Goal: Entertainment & Leisure: Consume media (video, audio)

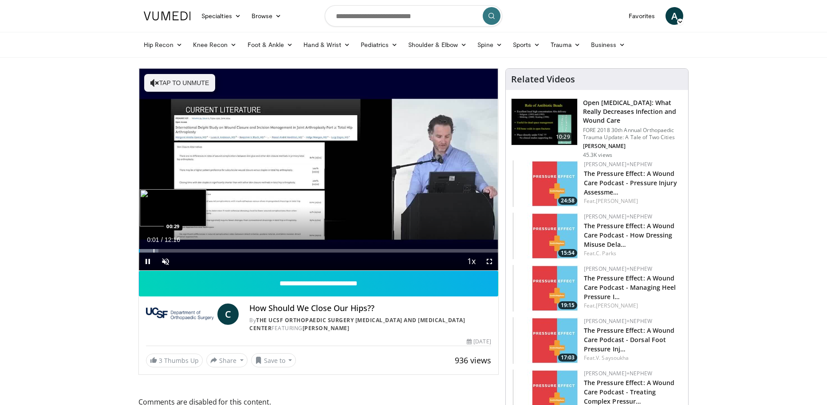
click at [153, 251] on div "Progress Bar" at bounding box center [153, 251] width 1 height 4
click at [166, 252] on div "Progress Bar" at bounding box center [165, 251] width 1 height 4
click at [184, 250] on div "Progress Bar" at bounding box center [184, 251] width 1 height 4
click at [195, 251] on div "Progress Bar" at bounding box center [194, 251] width 1 height 4
click at [212, 255] on div "Current Time 1:54 / Duration 12:16 Pause Skip Backward Skip Forward Unmute Load…" at bounding box center [318, 262] width 359 height 18
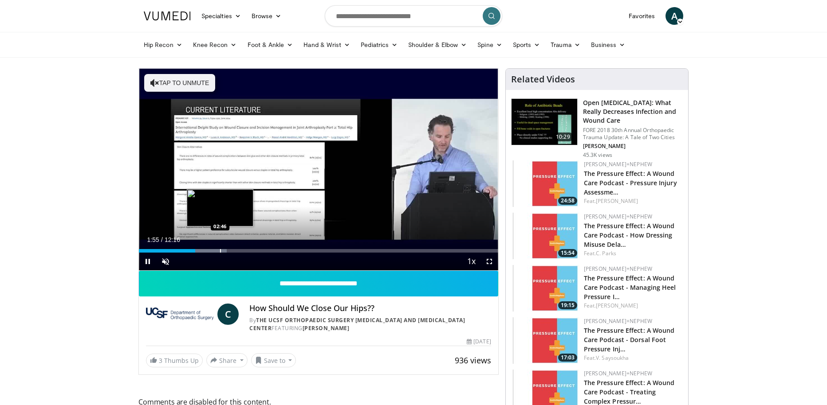
click at [220, 252] on div "Progress Bar" at bounding box center [220, 251] width 1 height 4
click at [235, 250] on div "Progress Bar" at bounding box center [235, 251] width 1 height 4
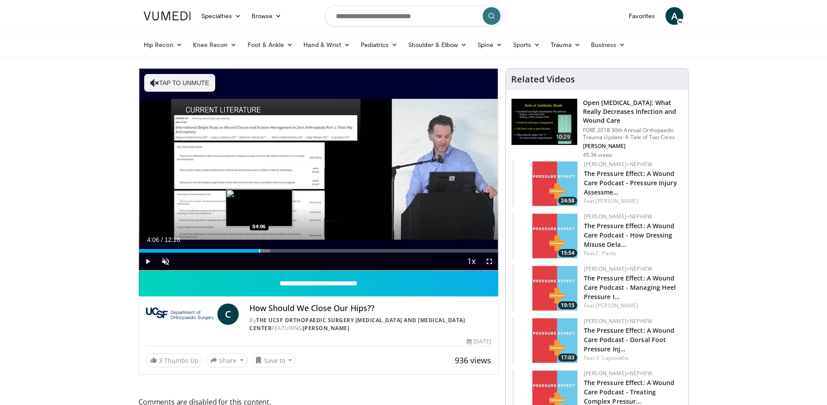
click at [259, 251] on div "Progress Bar" at bounding box center [259, 251] width 1 height 4
click at [282, 254] on div "Current Time 4:07 / Duration 12:16 Pause Skip Backward Skip Forward Unmute Load…" at bounding box center [318, 262] width 359 height 18
click at [282, 246] on div "Loaded : 42.04% 04:08 04:53" at bounding box center [318, 248] width 359 height 8
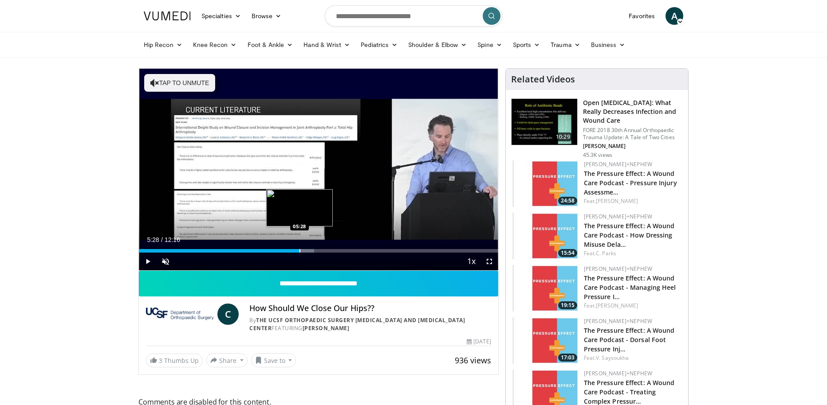
click at [299, 251] on div "Progress Bar" at bounding box center [299, 251] width 1 height 4
click at [319, 250] on div "Progress Bar" at bounding box center [319, 251] width 1 height 4
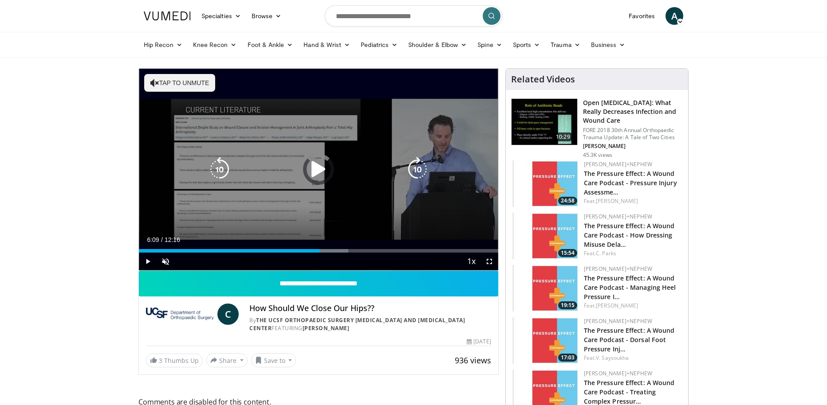
click at [0, 0] on div "Progress Bar" at bounding box center [0, 0] width 0 height 0
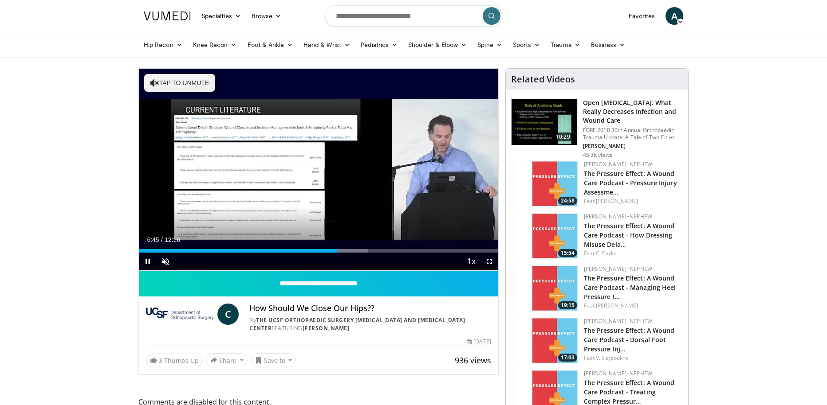
click at [358, 254] on div "Current Time 6:45 / Duration 12:16 Pause Skip Backward Skip Forward Unmute Load…" at bounding box center [318, 262] width 359 height 18
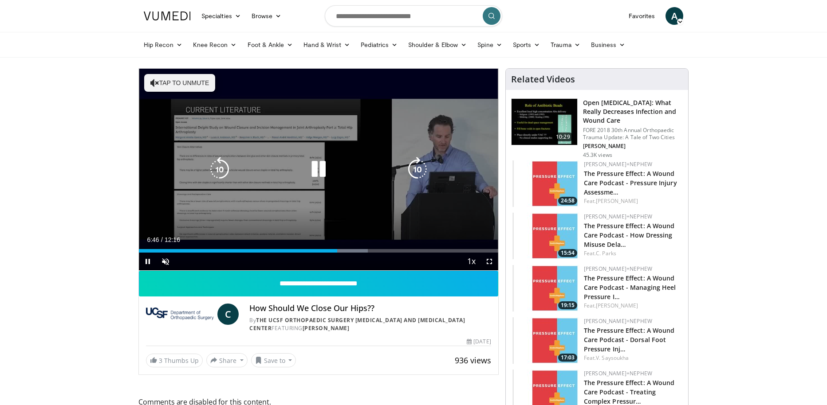
drag, startPoint x: 367, startPoint y: 253, endPoint x: 362, endPoint y: 252, distance: 5.3
click at [365, 253] on div "Current Time 6:46 / Duration 12:16 Pause Skip Backward Skip Forward Unmute Load…" at bounding box center [318, 262] width 359 height 18
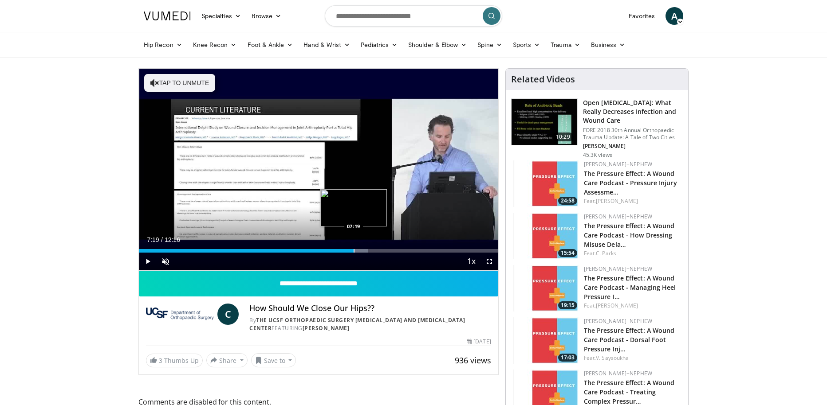
click at [353, 251] on div "Progress Bar" at bounding box center [353, 251] width 1 height 4
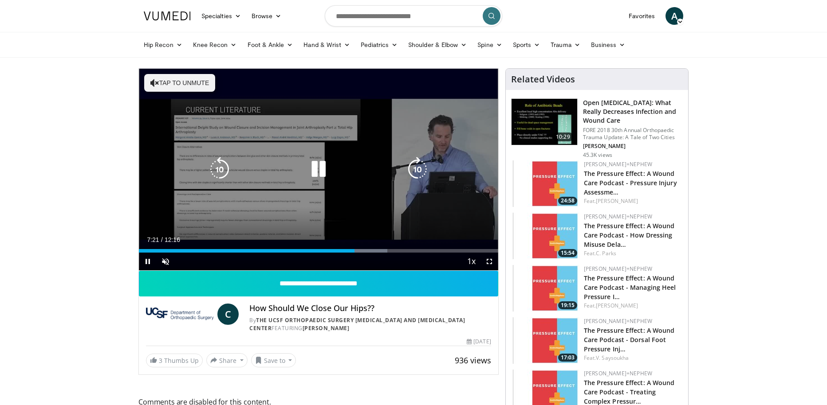
click at [369, 253] on div "Current Time 7:21 / Duration 12:16 Pause Skip Backward Skip Forward Unmute Load…" at bounding box center [318, 262] width 359 height 18
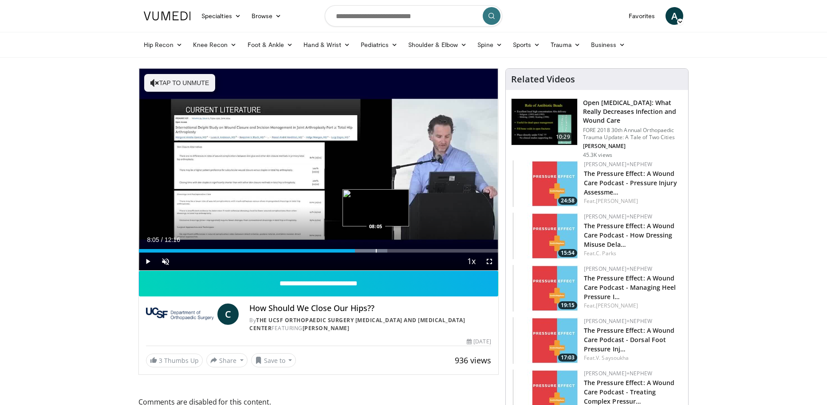
click at [376, 252] on div "Progress Bar" at bounding box center [376, 251] width 1 height 4
click at [386, 250] on div "Progress Bar" at bounding box center [383, 251] width 45 height 4
click at [411, 252] on div "Progress Bar" at bounding box center [411, 251] width 1 height 4
click at [163, 258] on span "Video Player" at bounding box center [166, 262] width 18 height 18
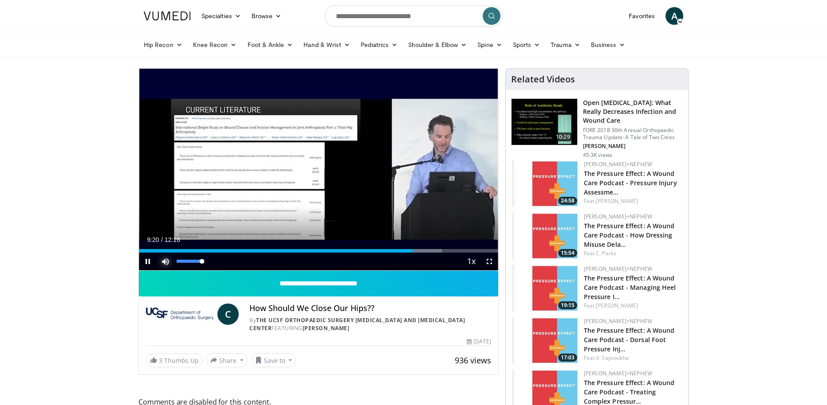
drag, startPoint x: 188, startPoint y: 261, endPoint x: 206, endPoint y: 263, distance: 17.9
click at [206, 263] on div "Mute 100%" at bounding box center [188, 262] width 62 height 18
click at [428, 251] on div "Progress Bar" at bounding box center [428, 251] width 1 height 4
click at [439, 251] on div "Progress Bar" at bounding box center [438, 251] width 1 height 4
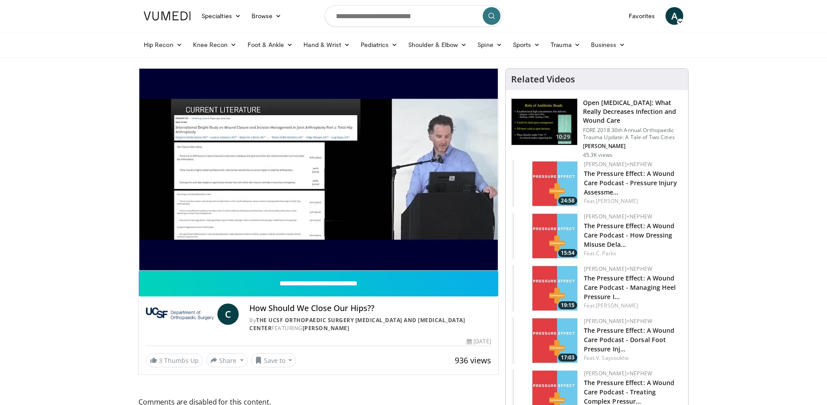
click at [455, 251] on div "10 seconds Tap to unmute" at bounding box center [318, 170] width 359 height 202
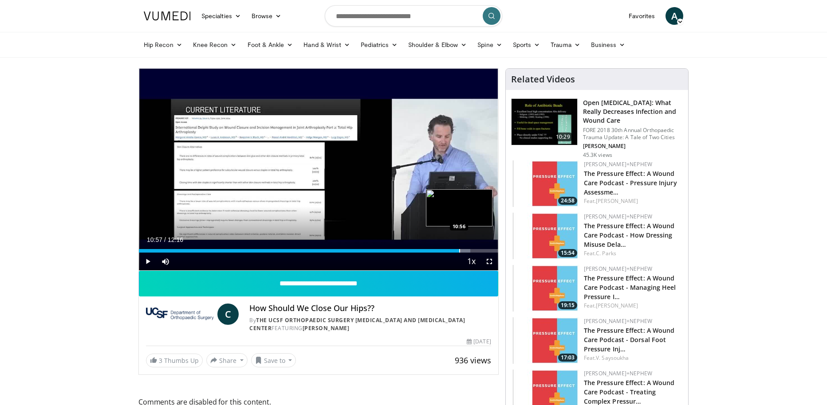
click at [460, 251] on div "Progress Bar" at bounding box center [447, 251] width 46 height 4
click at [430, 266] on div "Current Time 10:57 / Duration 12:16 Play Skip Backward Skip Forward Mute 100% L…" at bounding box center [318, 262] width 359 height 18
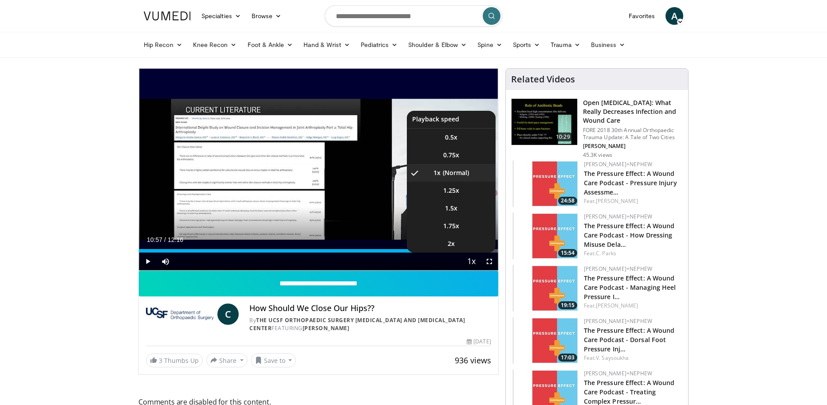
click at [472, 263] on span "Video Player" at bounding box center [471, 262] width 12 height 18
click at [441, 174] on li "1x , selected" at bounding box center [451, 173] width 89 height 18
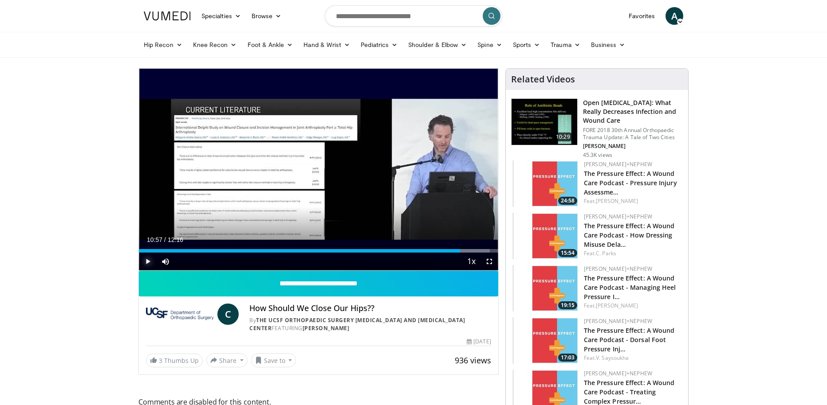
click at [148, 263] on span "Video Player" at bounding box center [148, 262] width 18 height 18
click at [491, 263] on span "Video Player" at bounding box center [489, 262] width 18 height 18
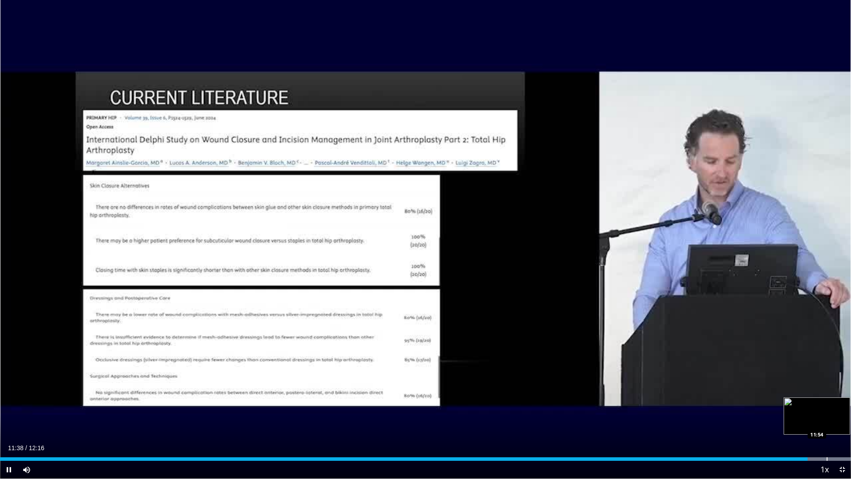
click at [826, 405] on div "Progress Bar" at bounding box center [797, 459] width 108 height 4
click at [826, 405] on div "Progress Bar" at bounding box center [841, 459] width 1 height 4
